Goal: Task Accomplishment & Management: Manage account settings

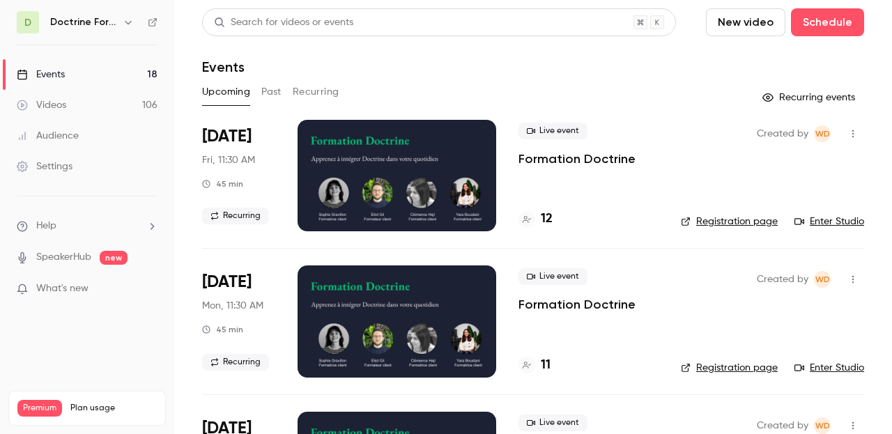
click at [92, 20] on h6 "Doctrine Formation Avocats" at bounding box center [83, 22] width 67 height 14
click at [130, 24] on icon "button" at bounding box center [128, 22] width 11 height 11
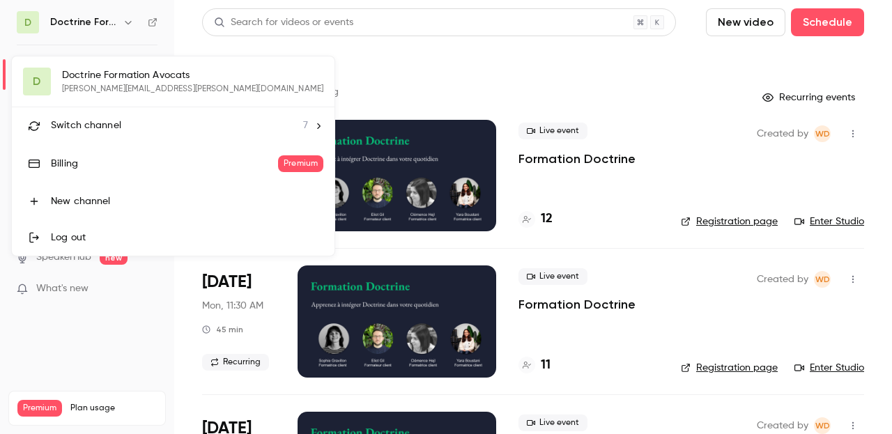
click at [128, 130] on div "Switch channel 7" at bounding box center [179, 125] width 257 height 15
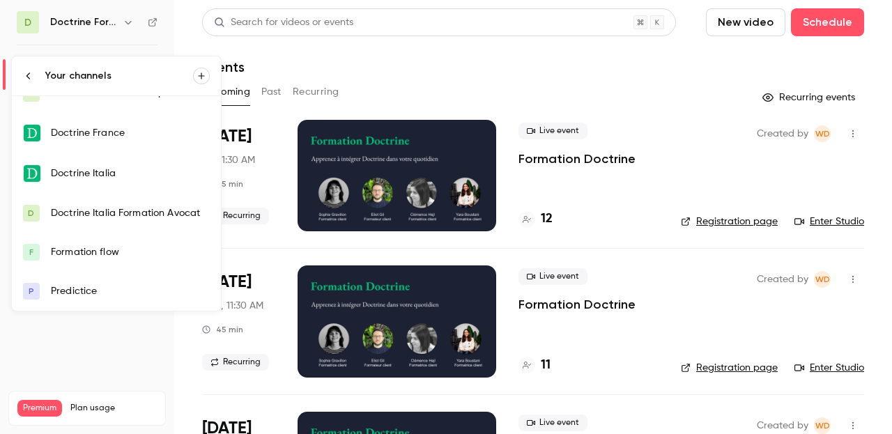
scroll to position [57, 0]
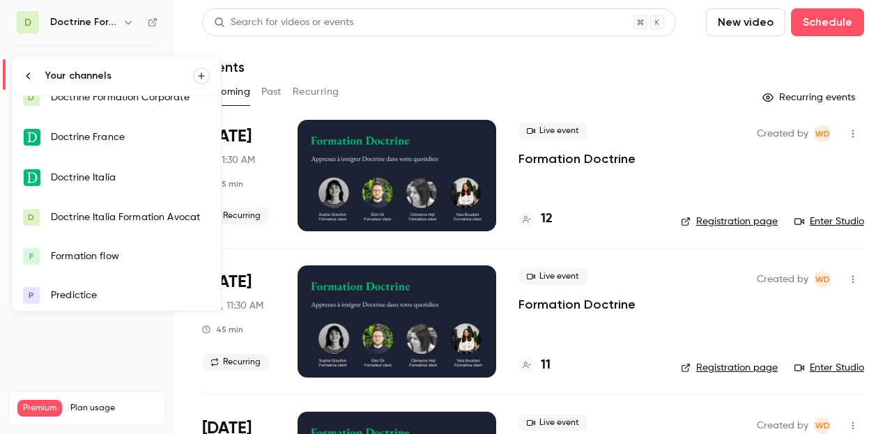
click at [100, 178] on div "Doctrine Italia" at bounding box center [130, 178] width 159 height 14
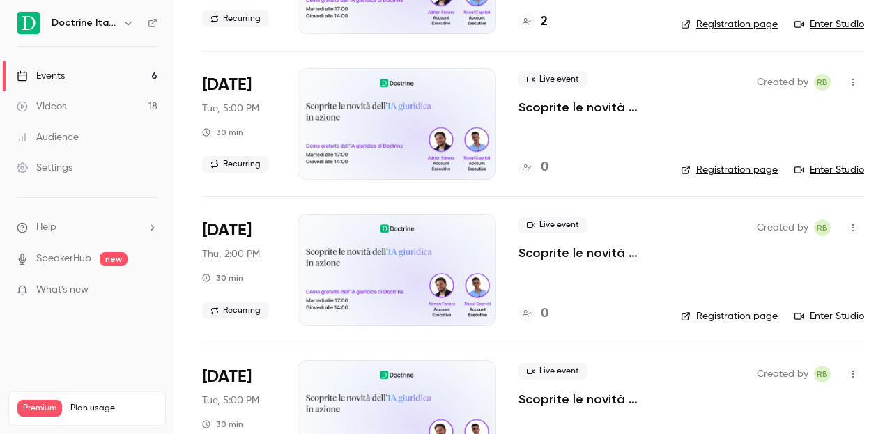
scroll to position [504, 0]
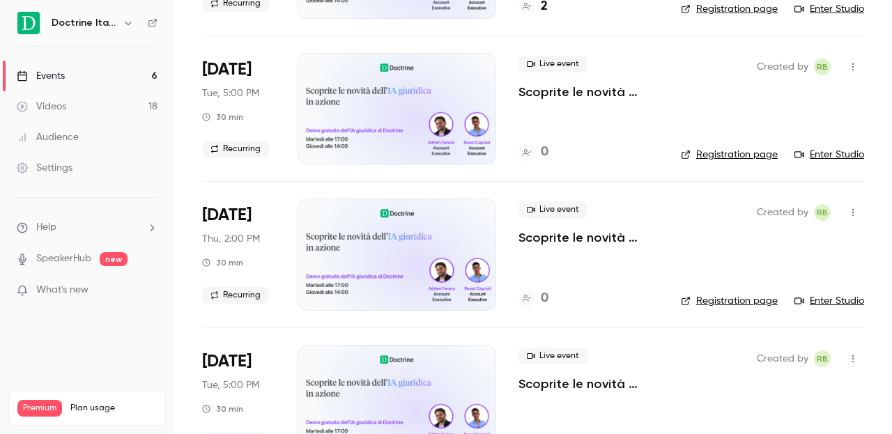
click at [857, 210] on icon "button" at bounding box center [852, 213] width 11 height 10
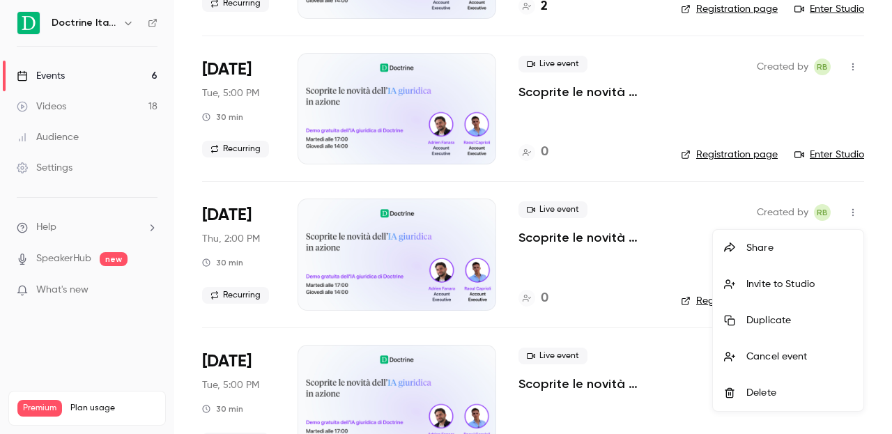
click at [746, 350] on div "Cancel event" at bounding box center [799, 357] width 106 height 14
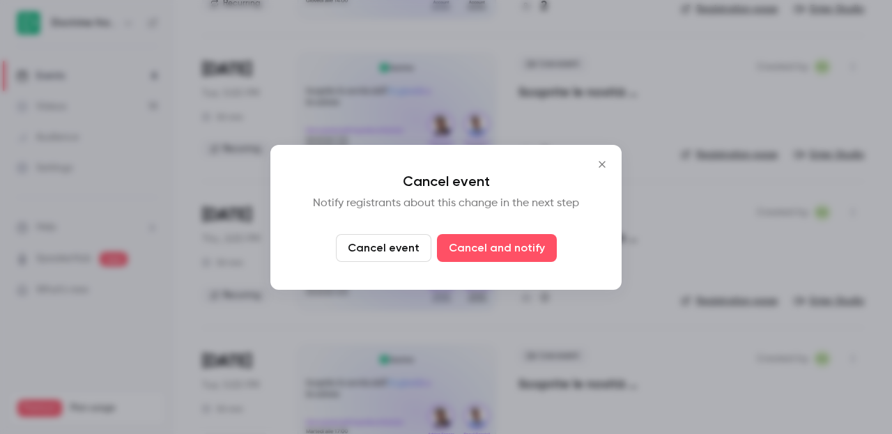
click at [686, 219] on div at bounding box center [446, 217] width 892 height 434
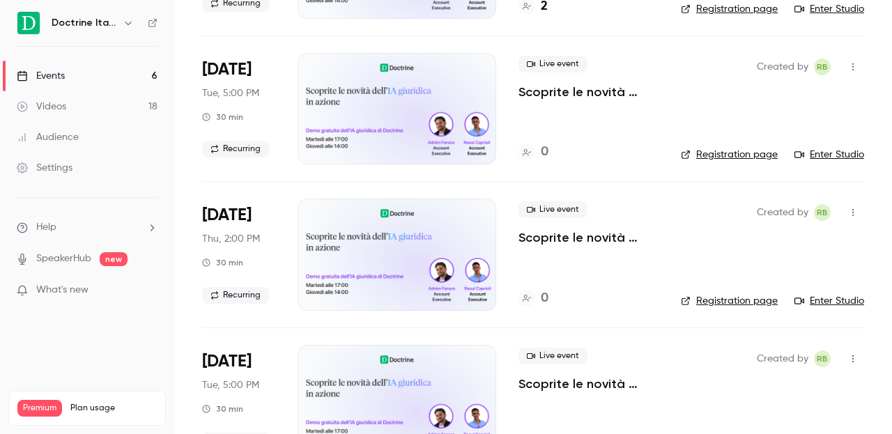
click at [857, 213] on icon "button" at bounding box center [852, 213] width 11 height 10
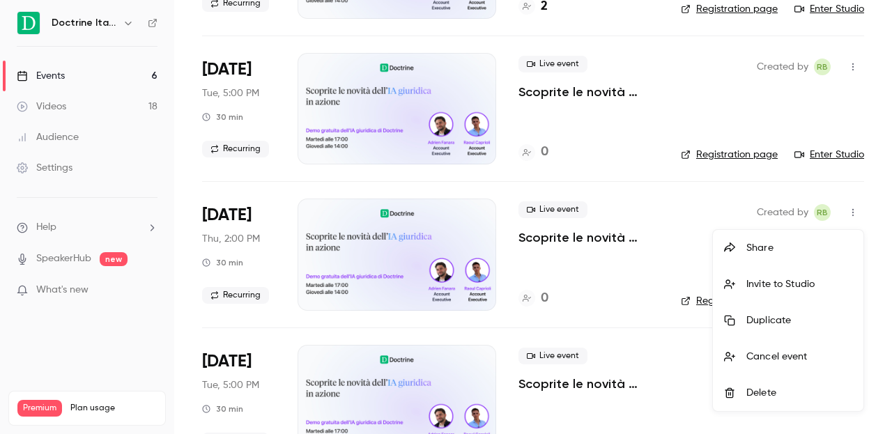
click at [765, 353] on div "Cancel event" at bounding box center [799, 357] width 106 height 14
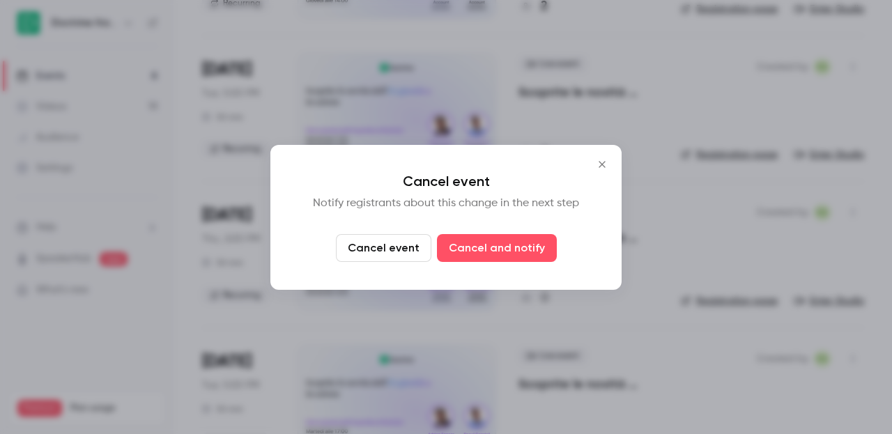
click at [399, 247] on button "Cancel event" at bounding box center [383, 248] width 95 height 28
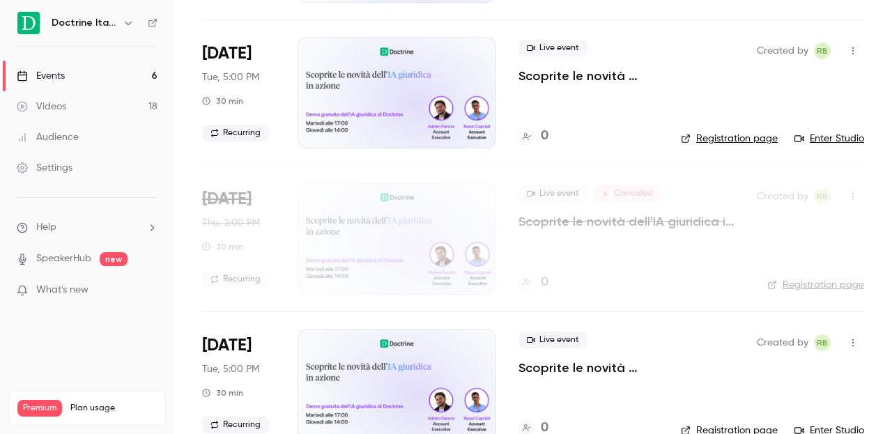
scroll to position [514, 0]
